Goal: Information Seeking & Learning: Learn about a topic

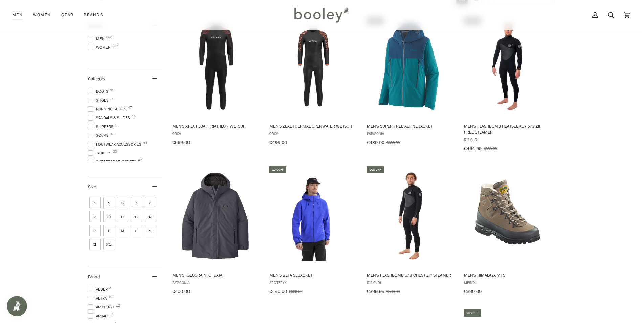
scroll to position [34, 0]
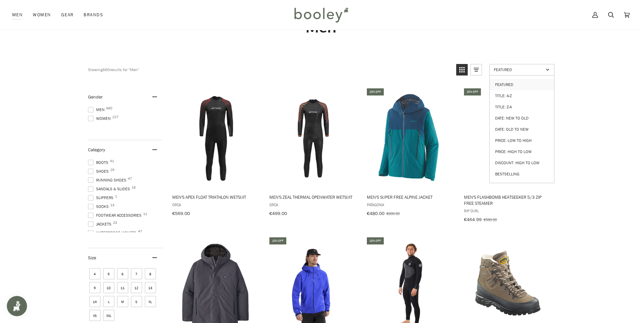
click at [524, 65] on link "Featured" at bounding box center [521, 70] width 65 height 12
click at [524, 116] on link "Date: New to Old" at bounding box center [522, 117] width 64 height 11
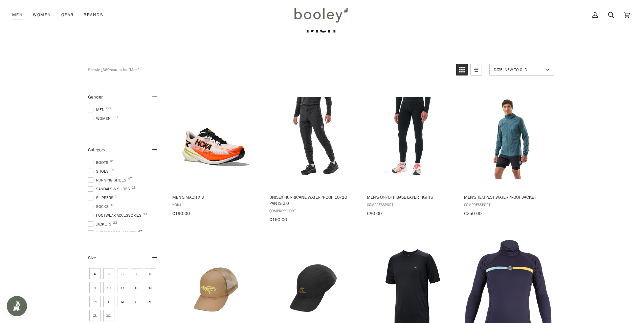
click at [90, 109] on span at bounding box center [90, 109] width 5 height 5
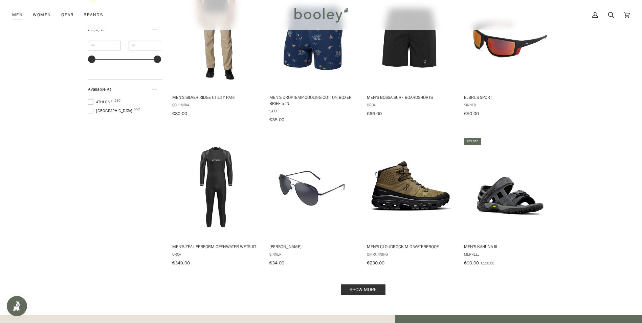
scroll to position [575, 0]
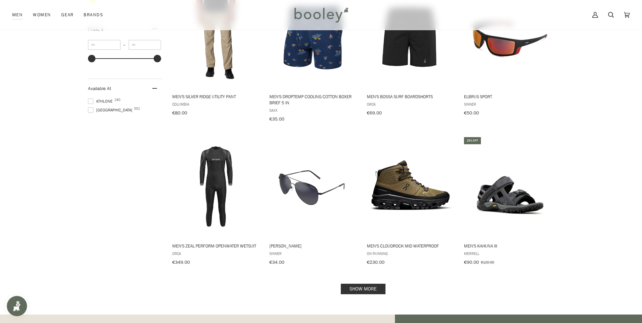
click at [371, 284] on link "Show more" at bounding box center [363, 289] width 45 height 10
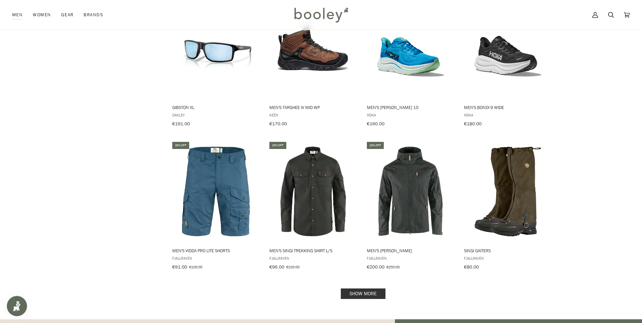
scroll to position [1286, 0]
click at [351, 288] on link "Show more" at bounding box center [363, 293] width 45 height 10
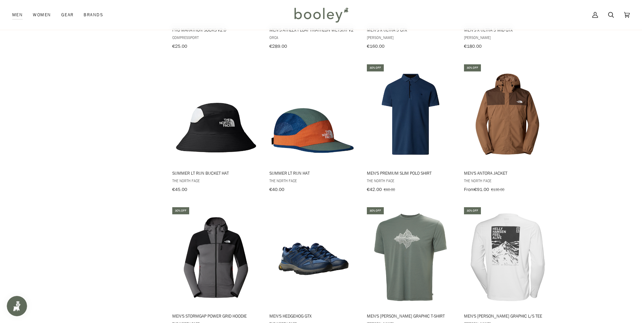
scroll to position [1996, 0]
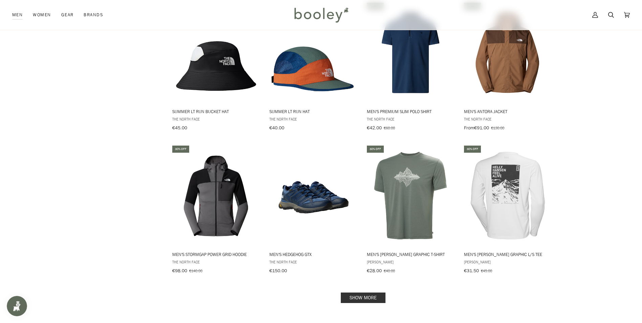
click at [358, 292] on link "Show more" at bounding box center [363, 297] width 45 height 10
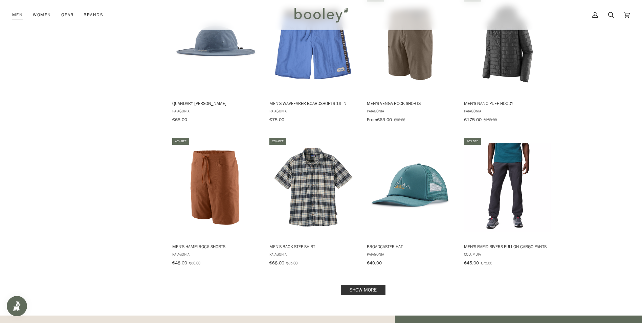
scroll to position [2808, 0]
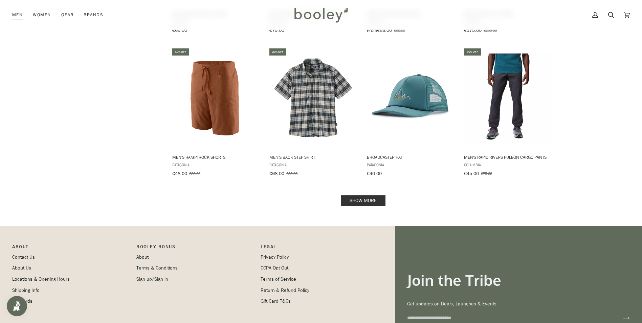
click at [366, 195] on link "Show more" at bounding box center [363, 200] width 45 height 10
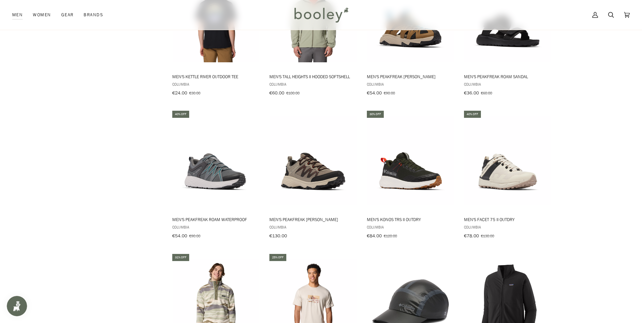
scroll to position [3485, 0]
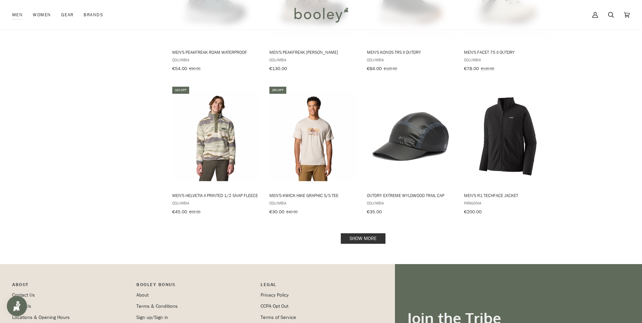
click at [360, 233] on link "Show more" at bounding box center [363, 238] width 45 height 10
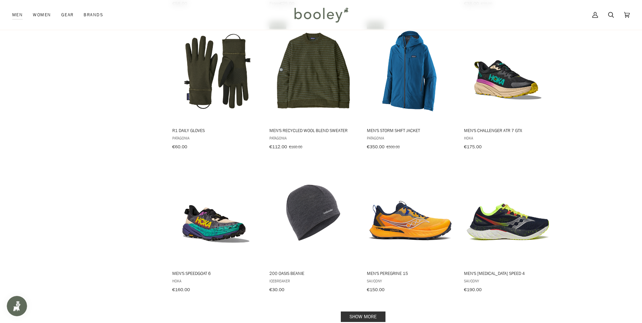
scroll to position [4162, 0]
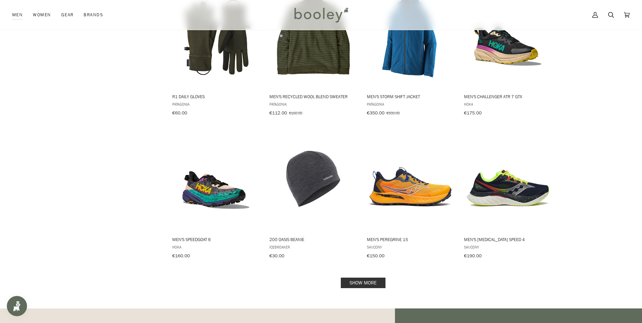
click at [364, 277] on link "Show more" at bounding box center [363, 282] width 45 height 10
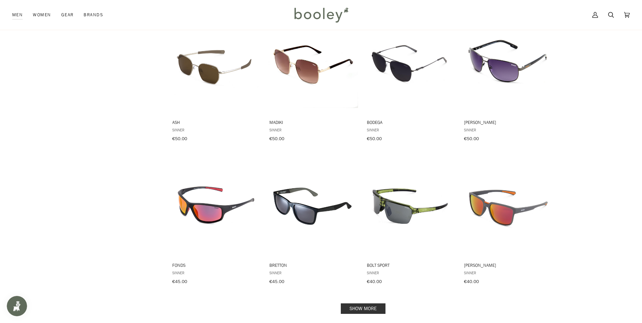
scroll to position [4940, 0]
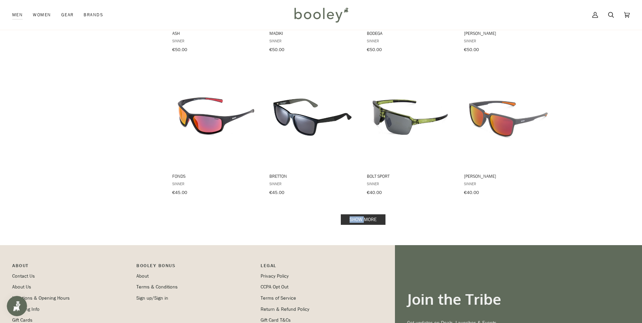
drag, startPoint x: 364, startPoint y: 179, endPoint x: 361, endPoint y: 183, distance: 4.7
click at [361, 214] on link "Show more" at bounding box center [363, 219] width 45 height 10
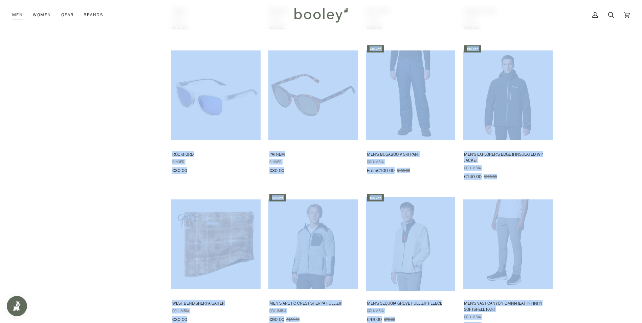
scroll to position [5109, 0]
